Goal: Task Accomplishment & Management: Complete application form

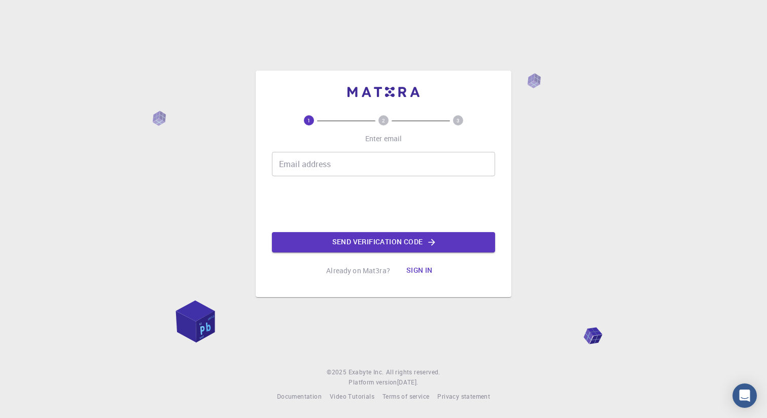
click at [311, 164] on input "Email address" at bounding box center [383, 164] width 223 height 24
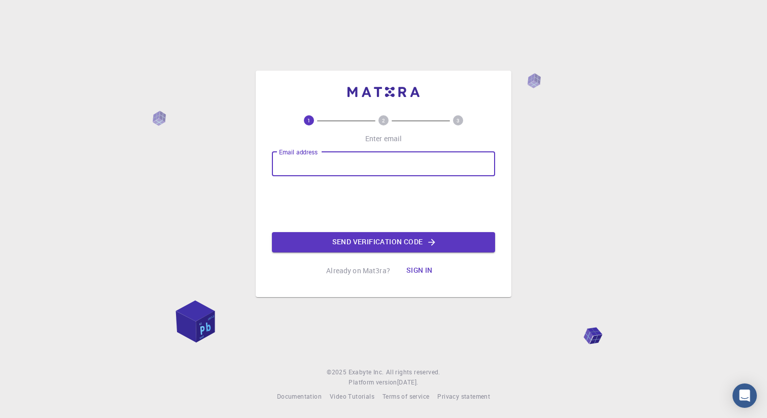
type input "[EMAIL_ADDRESS][DOMAIN_NAME]"
click at [380, 243] on button "Send verification code" at bounding box center [383, 242] width 223 height 20
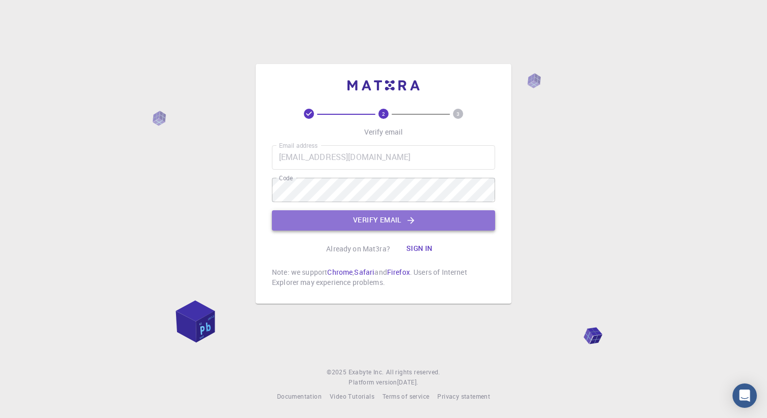
click at [380, 221] on button "Verify email" at bounding box center [383, 220] width 223 height 20
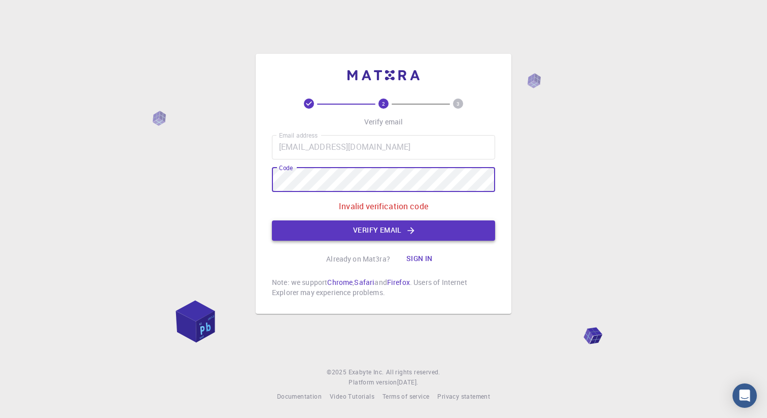
click at [361, 236] on button "Verify email" at bounding box center [383, 230] width 223 height 20
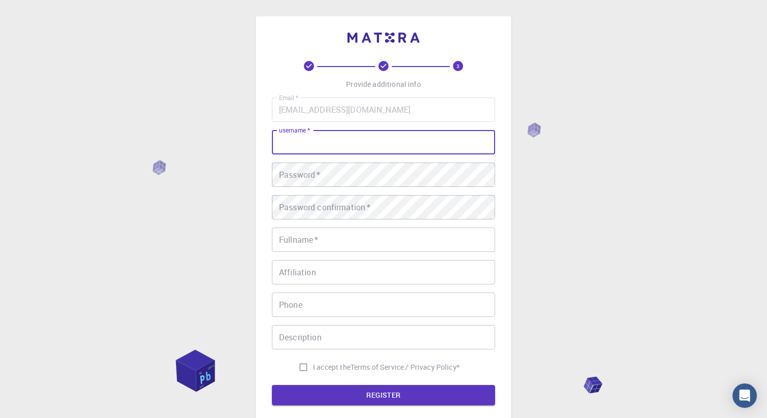
click at [380, 139] on input "username   *" at bounding box center [383, 142] width 223 height 24
type input "wisnerc"
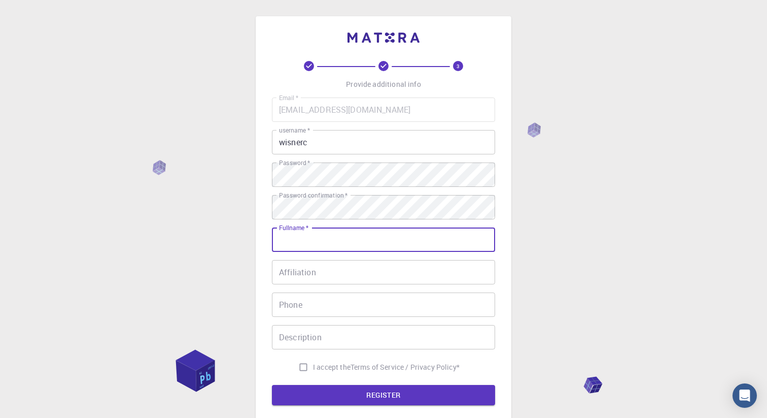
type input "[PERSON_NAME]"
type input "8042128593"
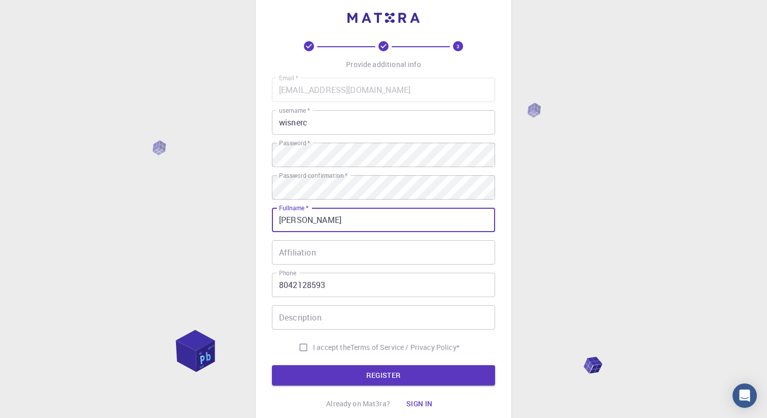
scroll to position [21, 0]
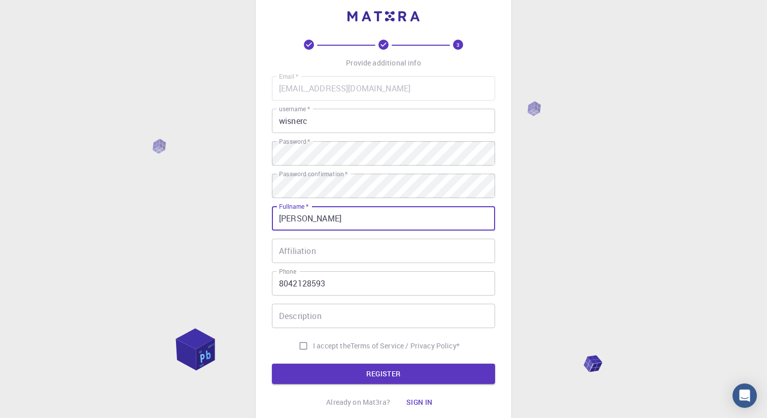
click at [301, 347] on input "I accept the Terms of Service / Privacy Policy *" at bounding box center [303, 345] width 19 height 19
checkbox input "true"
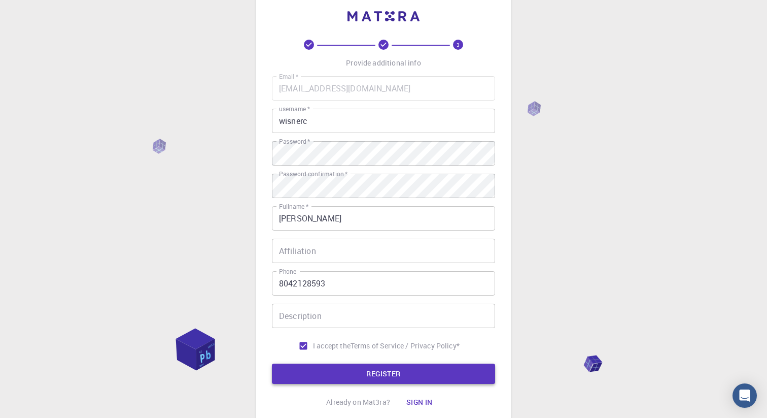
click at [337, 370] on button "REGISTER" at bounding box center [383, 373] width 223 height 20
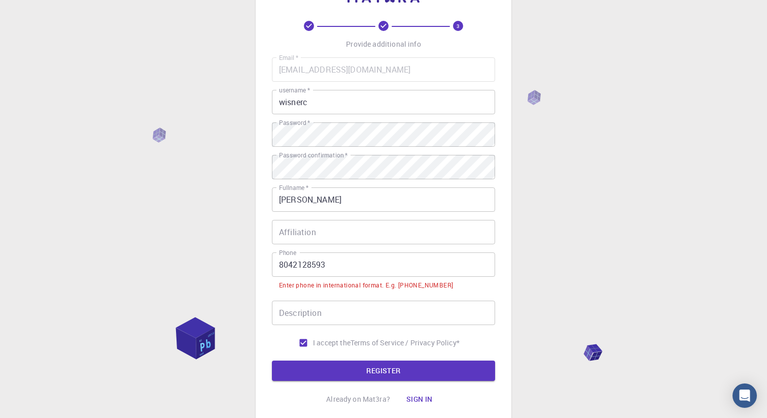
scroll to position [46, 0]
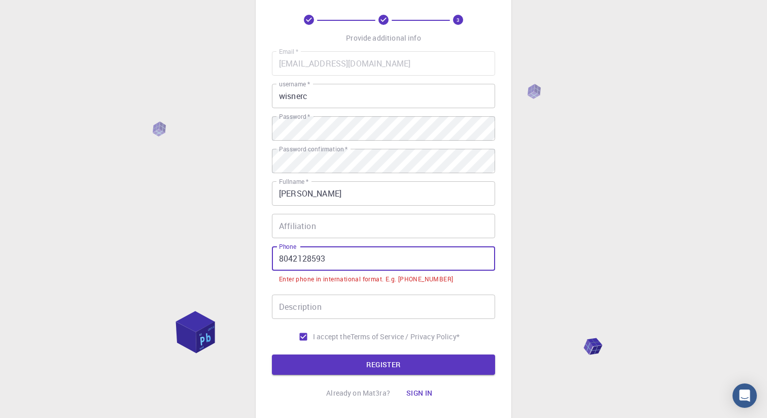
click at [279, 259] on input "8042128593" at bounding box center [383, 258] width 223 height 24
click at [272, 354] on button "REGISTER" at bounding box center [383, 364] width 223 height 20
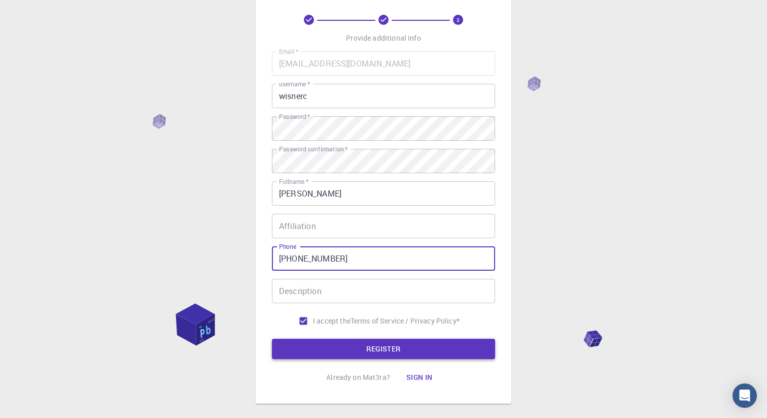
type input "[PHONE_NUMBER]"
click at [382, 349] on button "REGISTER" at bounding box center [383, 348] width 223 height 20
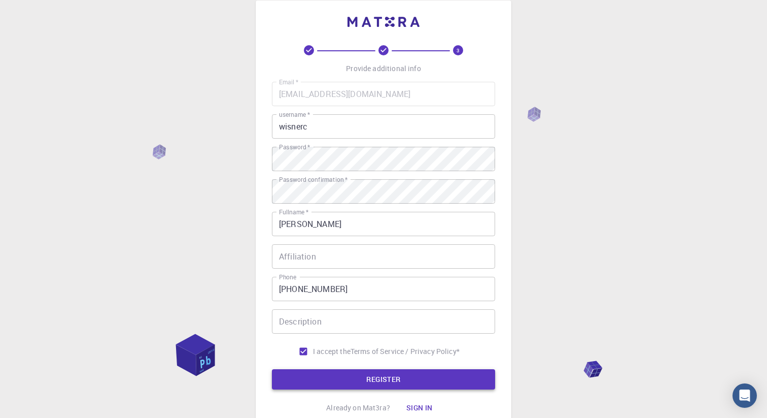
scroll to position [23, 0]
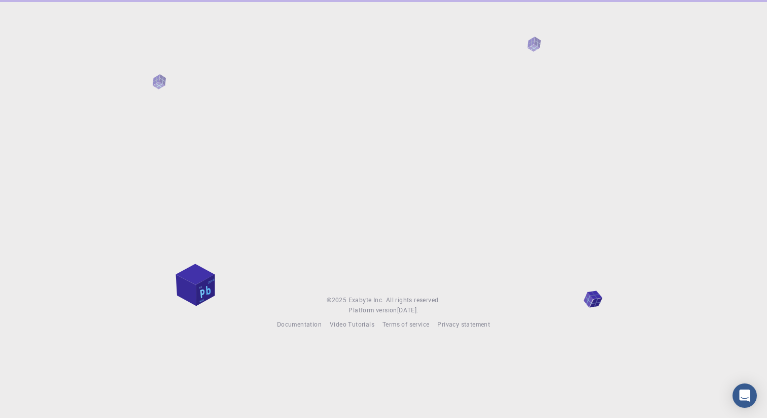
click at [375, 156] on div at bounding box center [383, 139] width 767 height 279
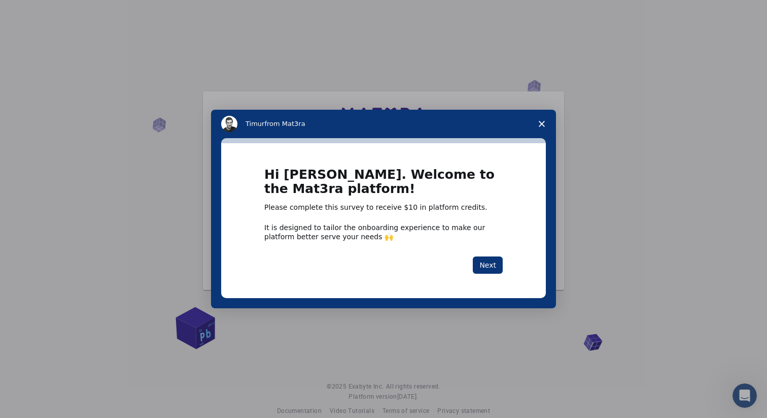
click at [543, 122] on icon "Close survey" at bounding box center [542, 124] width 6 height 6
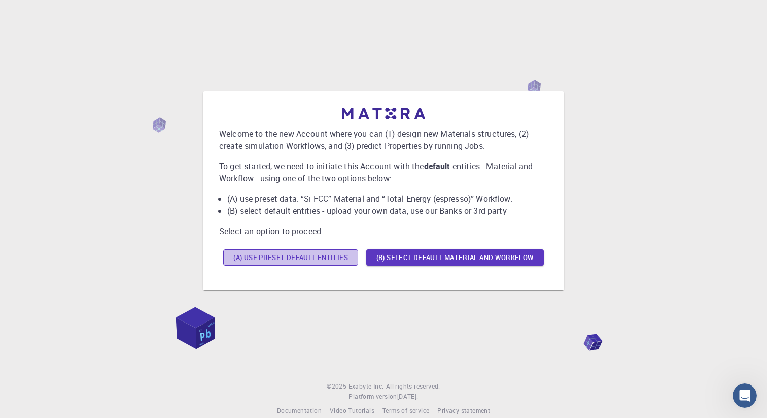
click at [308, 259] on button "(A) Use preset default entities" at bounding box center [290, 257] width 135 height 16
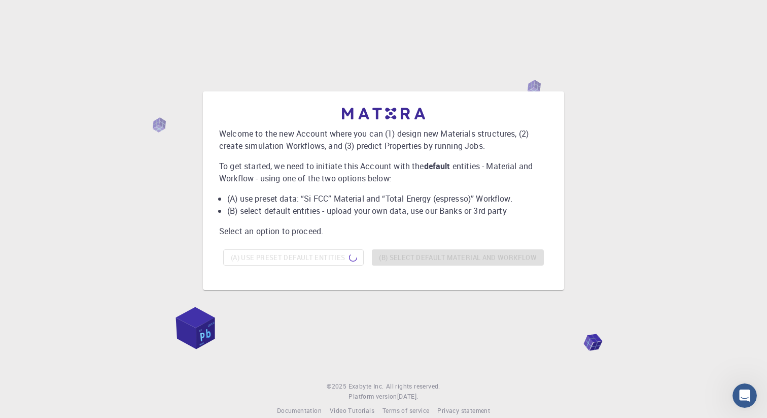
click at [646, 55] on div "Welcome to the new Account where you can (1) design new Materials structures, (…" at bounding box center [383, 190] width 743 height 324
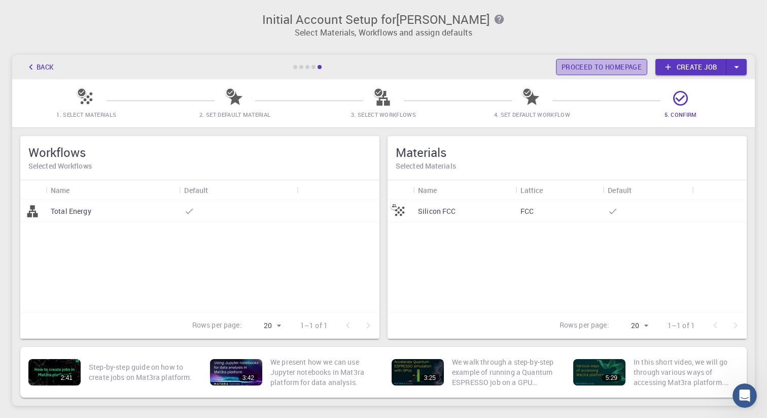
click at [606, 64] on link "Proceed to homepage" at bounding box center [601, 67] width 91 height 16
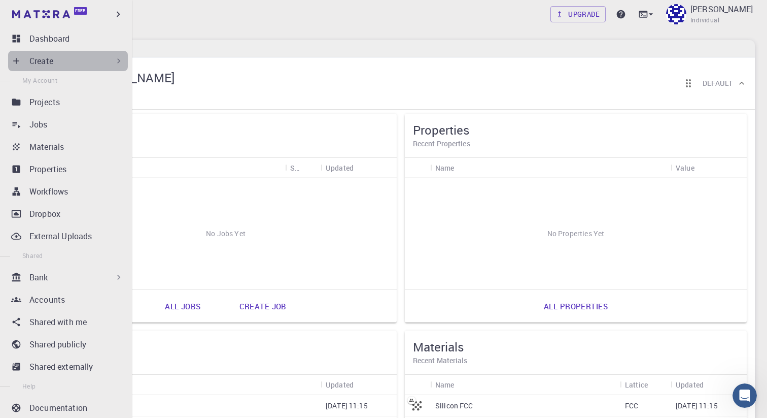
click at [31, 62] on p "Create" at bounding box center [41, 61] width 24 height 12
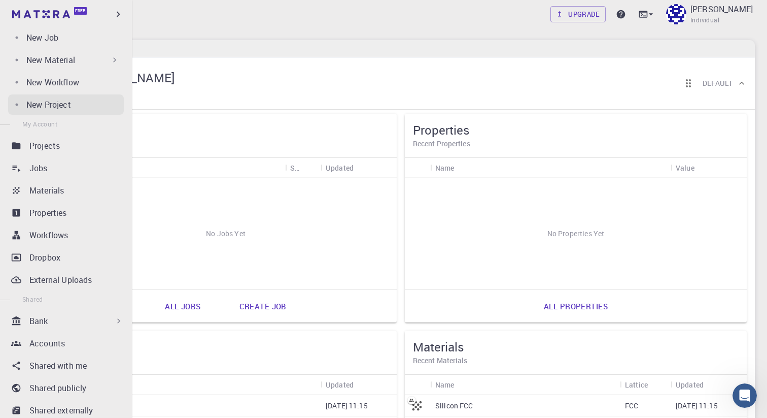
scroll to position [55, 0]
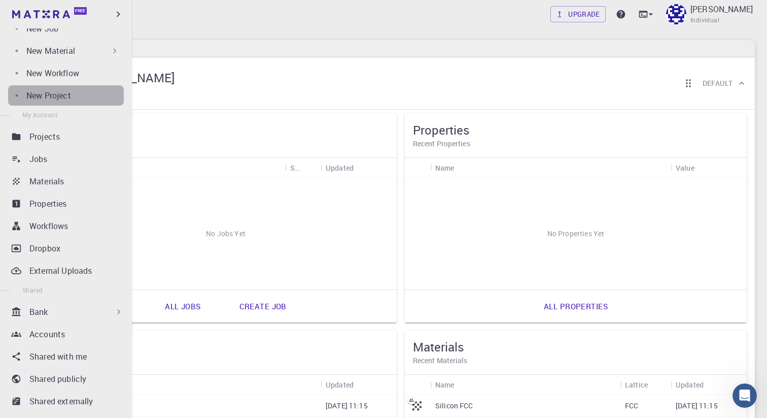
click at [73, 94] on div "New Project" at bounding box center [74, 95] width 97 height 12
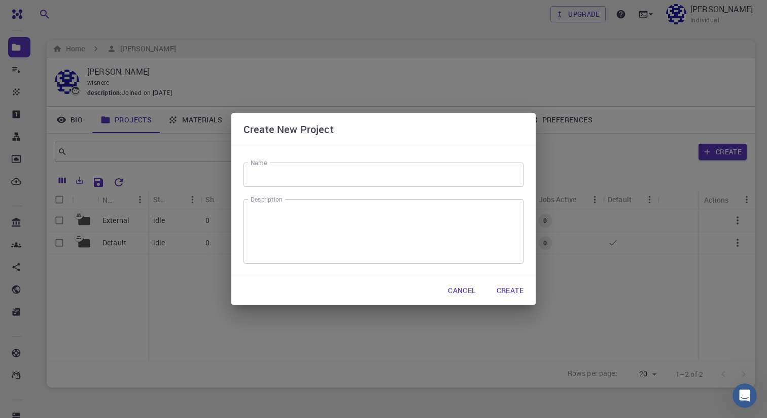
click at [276, 178] on input "Name" at bounding box center [384, 174] width 280 height 24
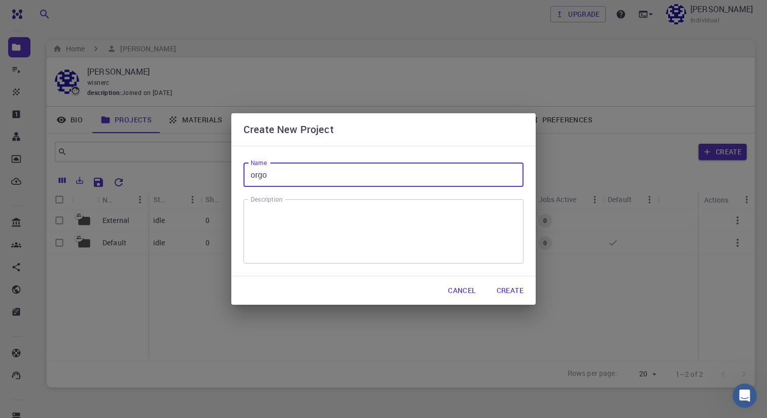
type input "orgo"
click at [507, 289] on button "Create" at bounding box center [510, 290] width 43 height 20
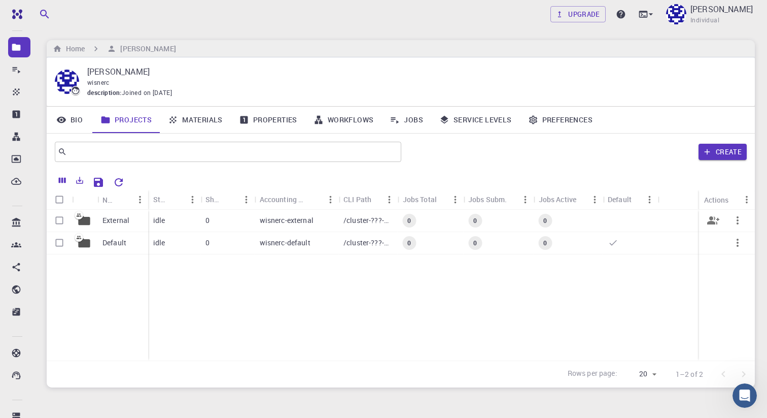
click at [422, 213] on div "0" at bounding box center [431, 221] width 66 height 22
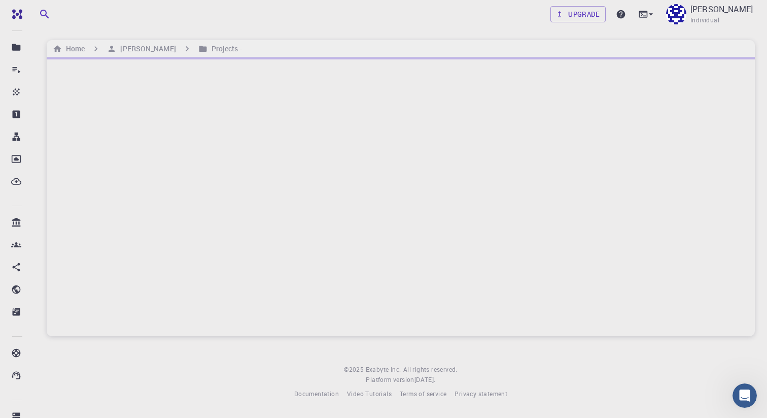
click at [422, 213] on div at bounding box center [401, 196] width 708 height 279
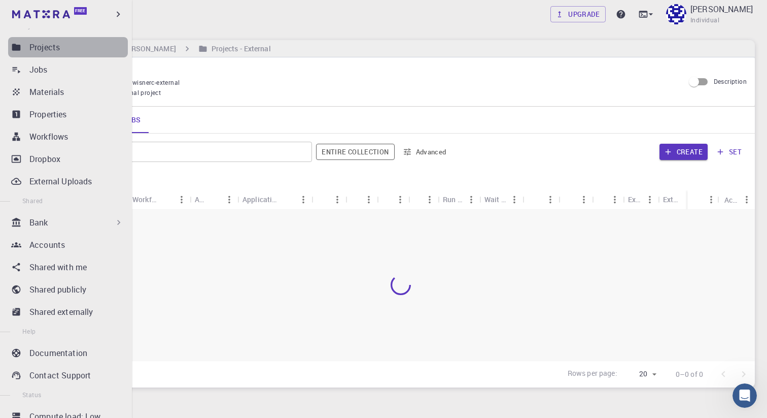
click at [41, 50] on p "Projects" at bounding box center [44, 47] width 30 height 12
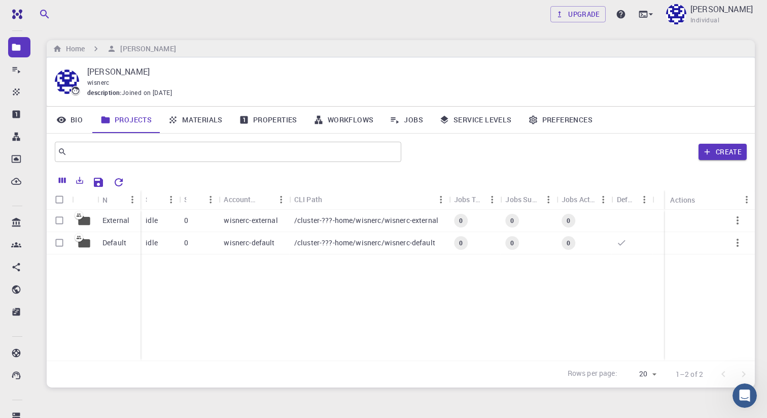
scroll to position [7, 0]
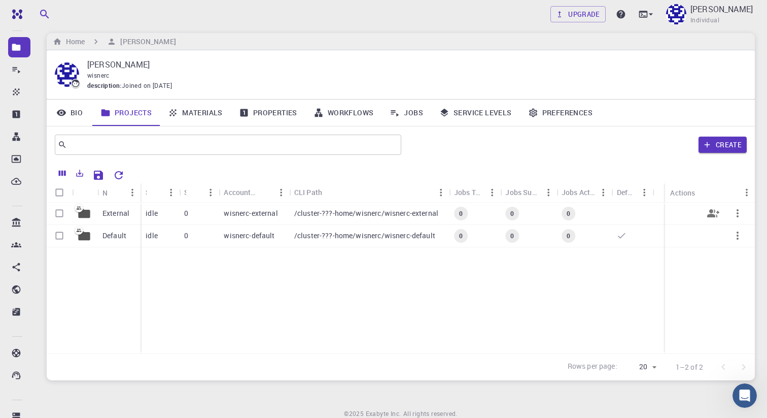
click at [114, 213] on p "External" at bounding box center [116, 213] width 27 height 10
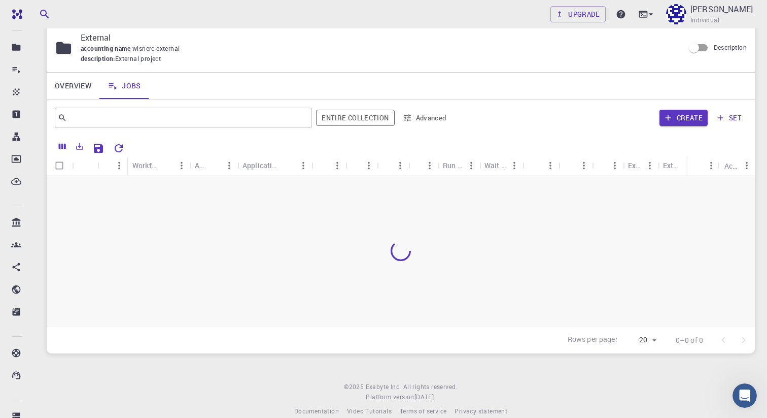
scroll to position [50, 0]
